Goal: Check status: Check status

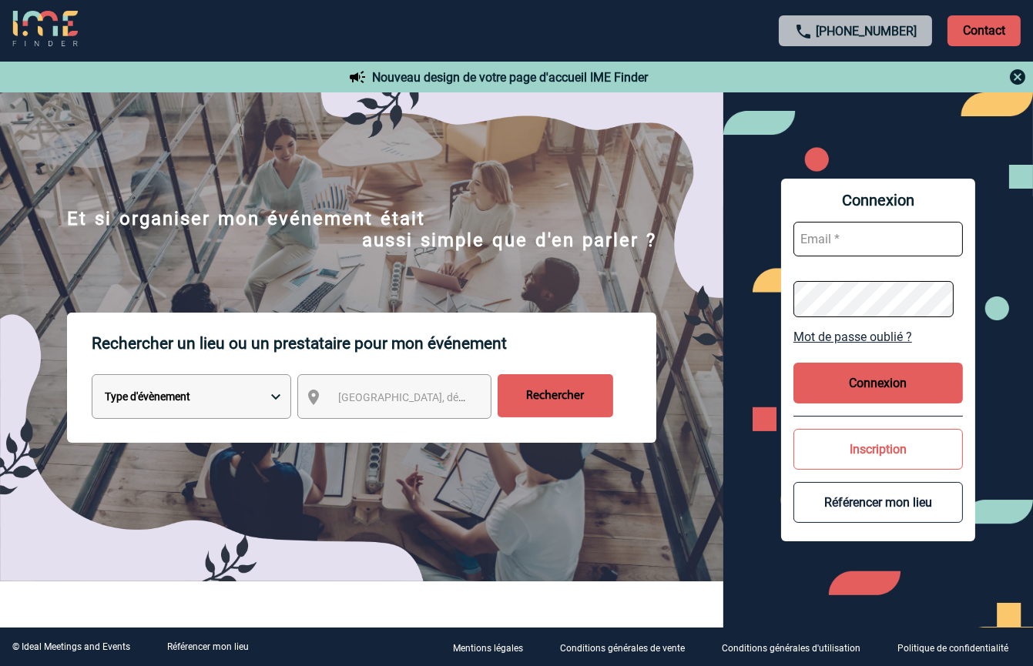
type input "vkalb@ime-groupe.com"
click at [867, 381] on button "Connexion" at bounding box center [877, 383] width 169 height 41
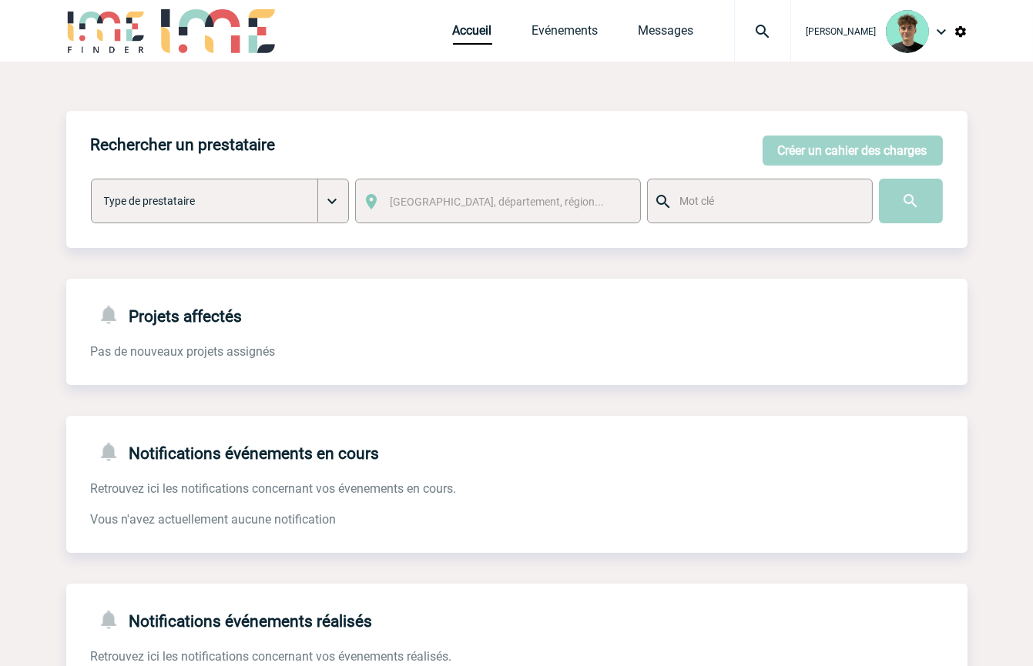
click at [780, 37] on img at bounding box center [762, 31] width 55 height 18
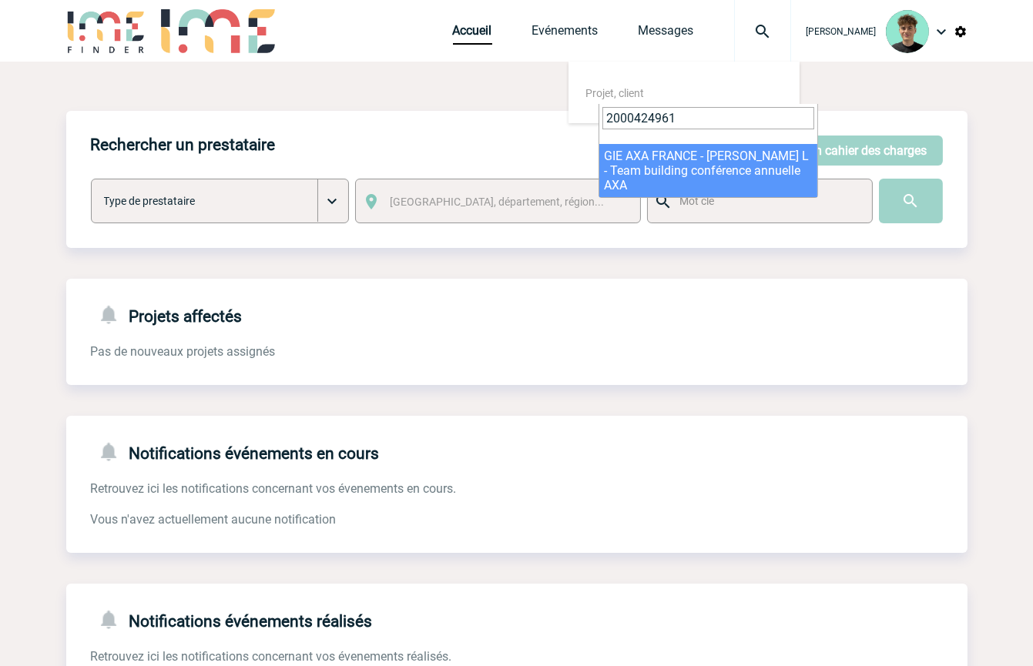
type input "2000424961"
select select "24462"
